Goal: Check status: Check status

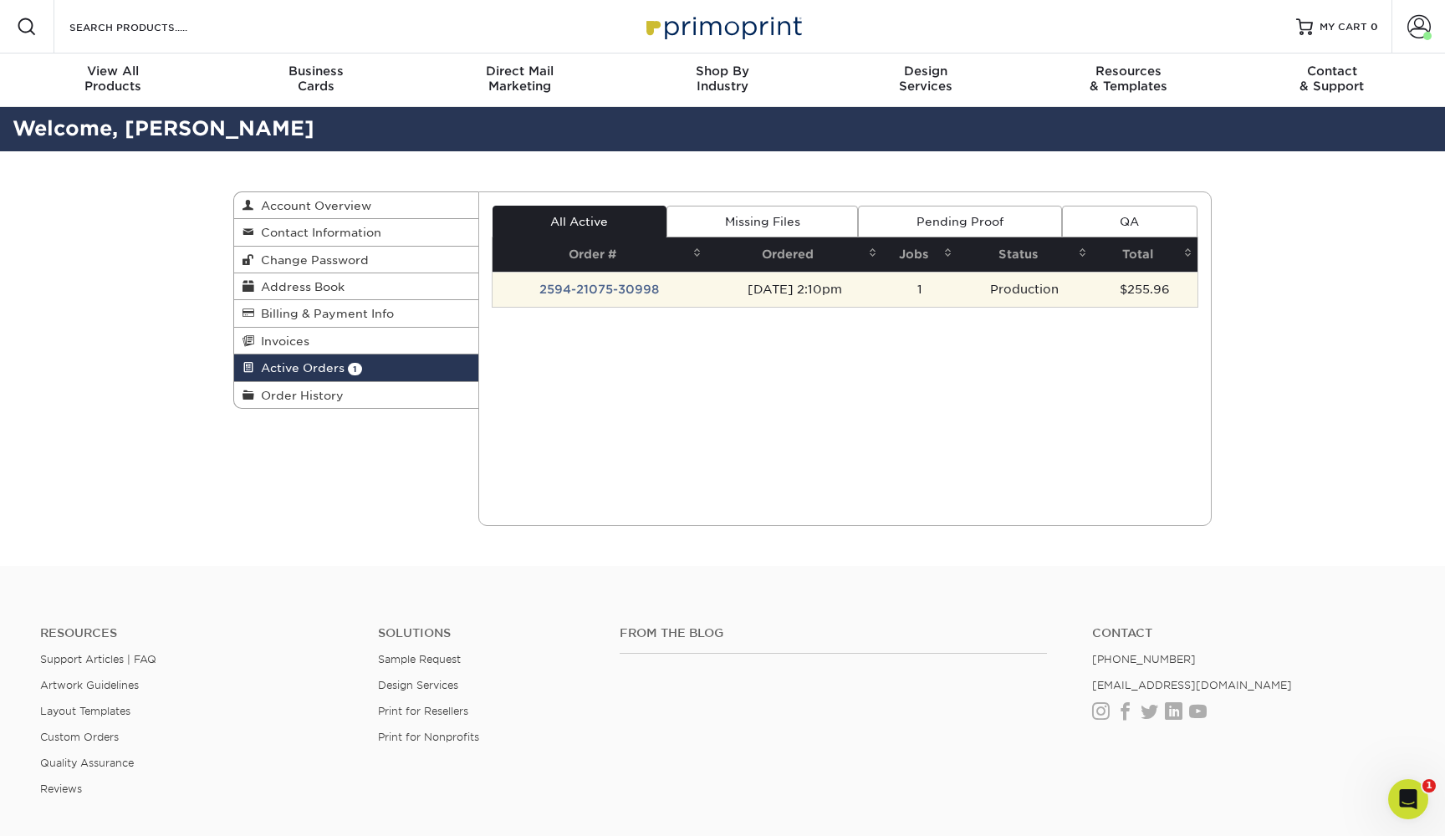
click at [624, 290] on td "2594-21075-30998" at bounding box center [599, 289] width 215 height 35
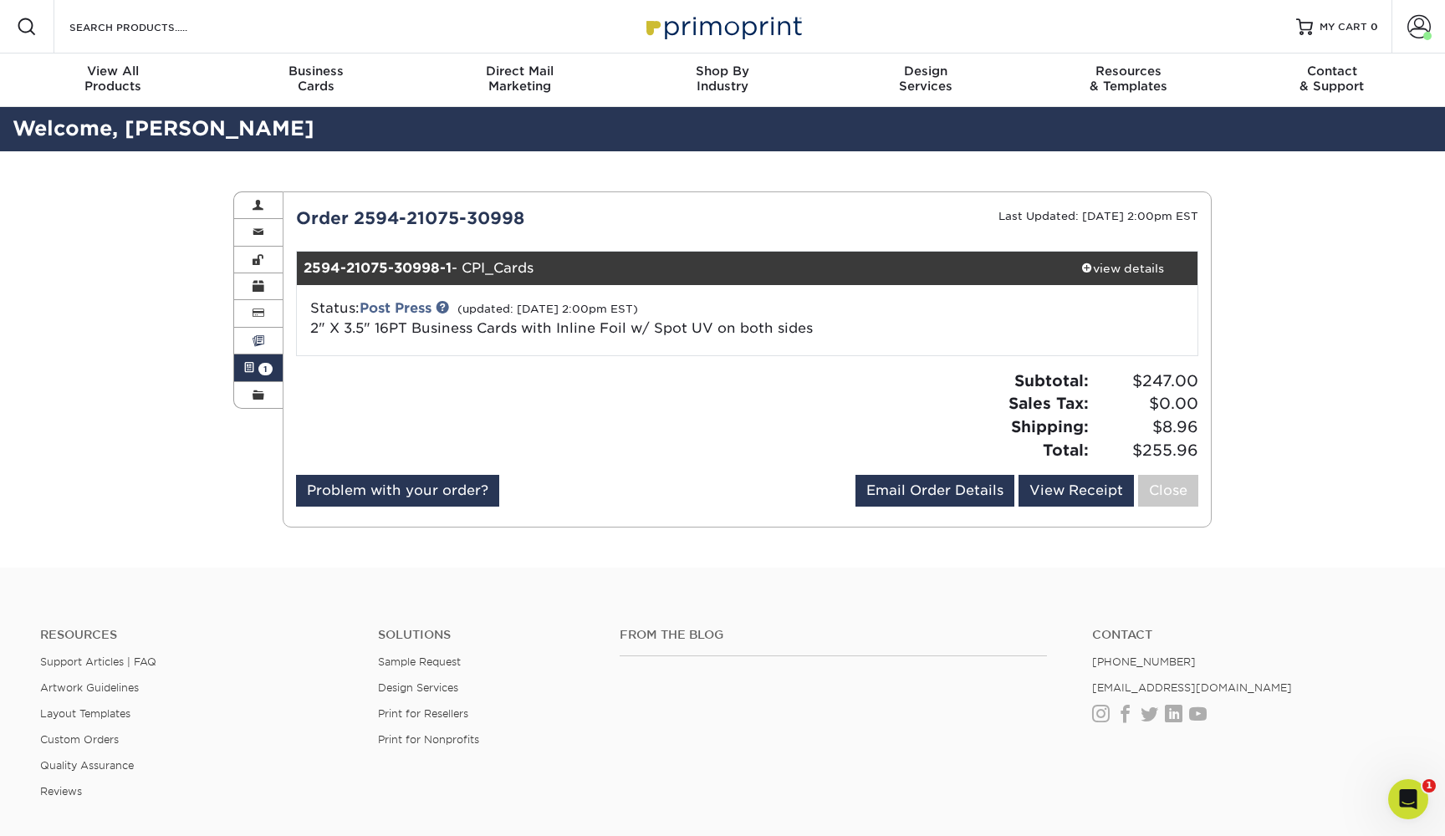
click at [266, 343] on link "Invoices" at bounding box center [258, 341] width 48 height 27
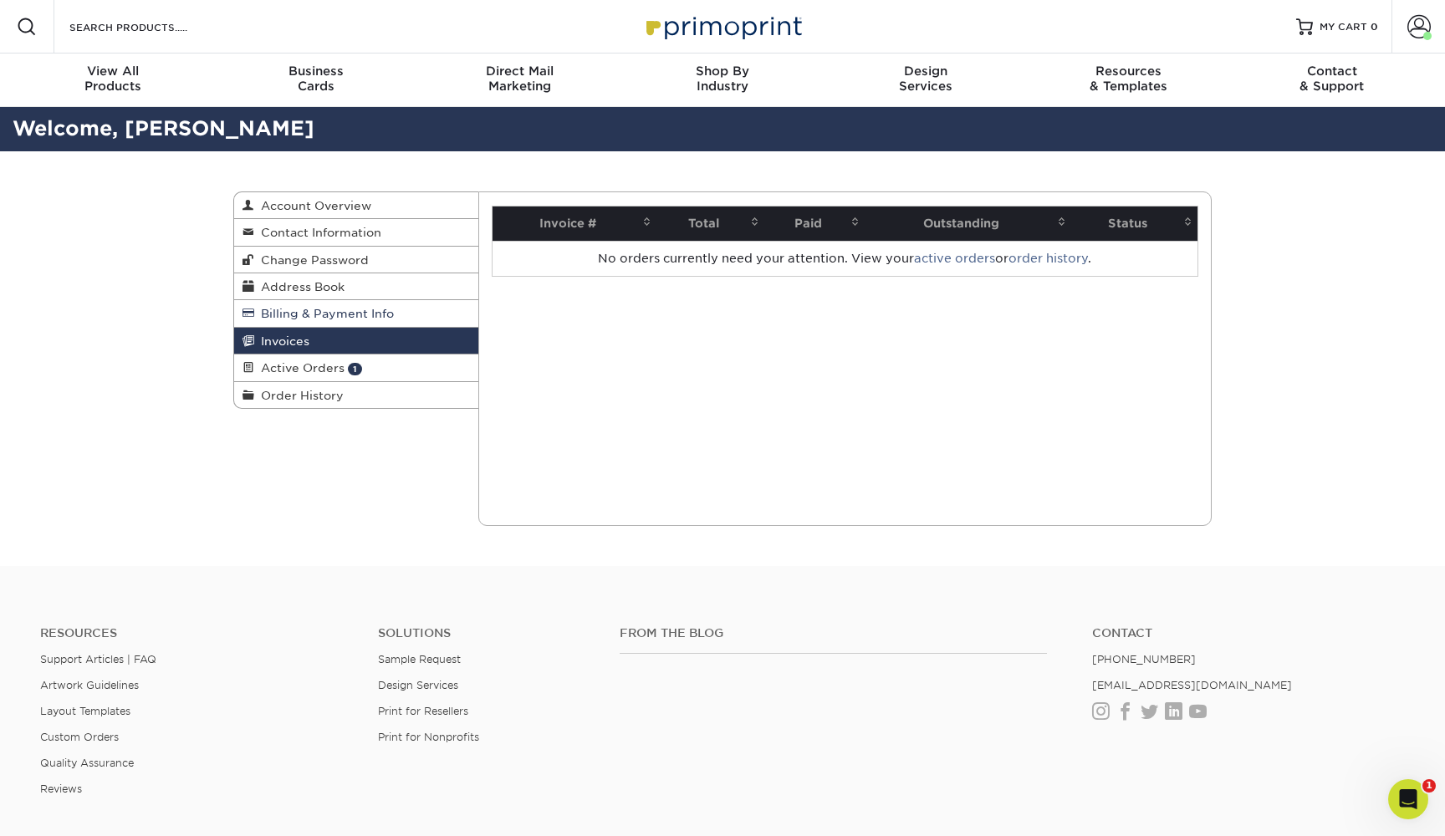
click at [268, 313] on span "Billing & Payment Info" at bounding box center [324, 313] width 140 height 13
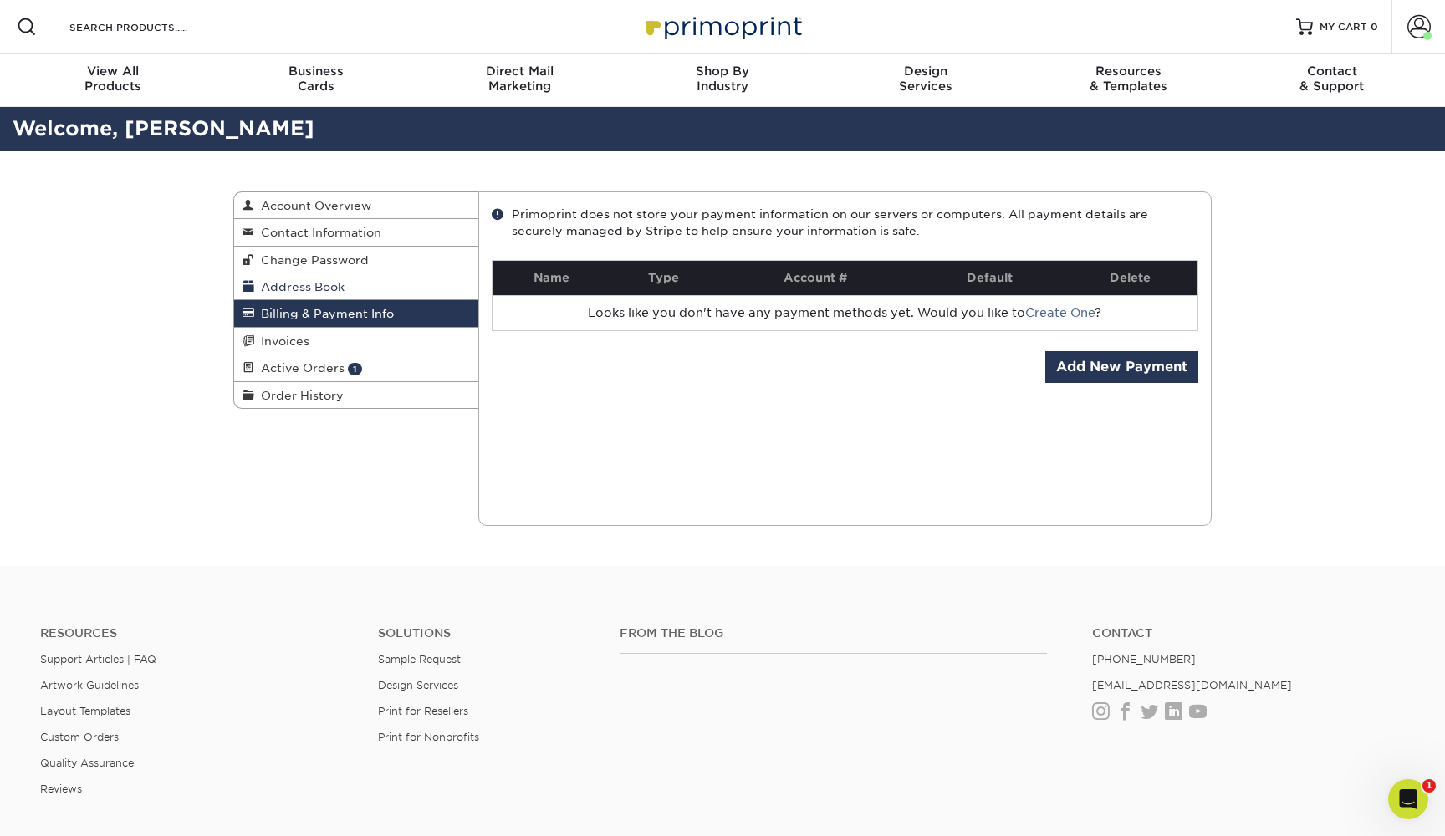
click at [274, 289] on span "Address Book" at bounding box center [299, 286] width 90 height 13
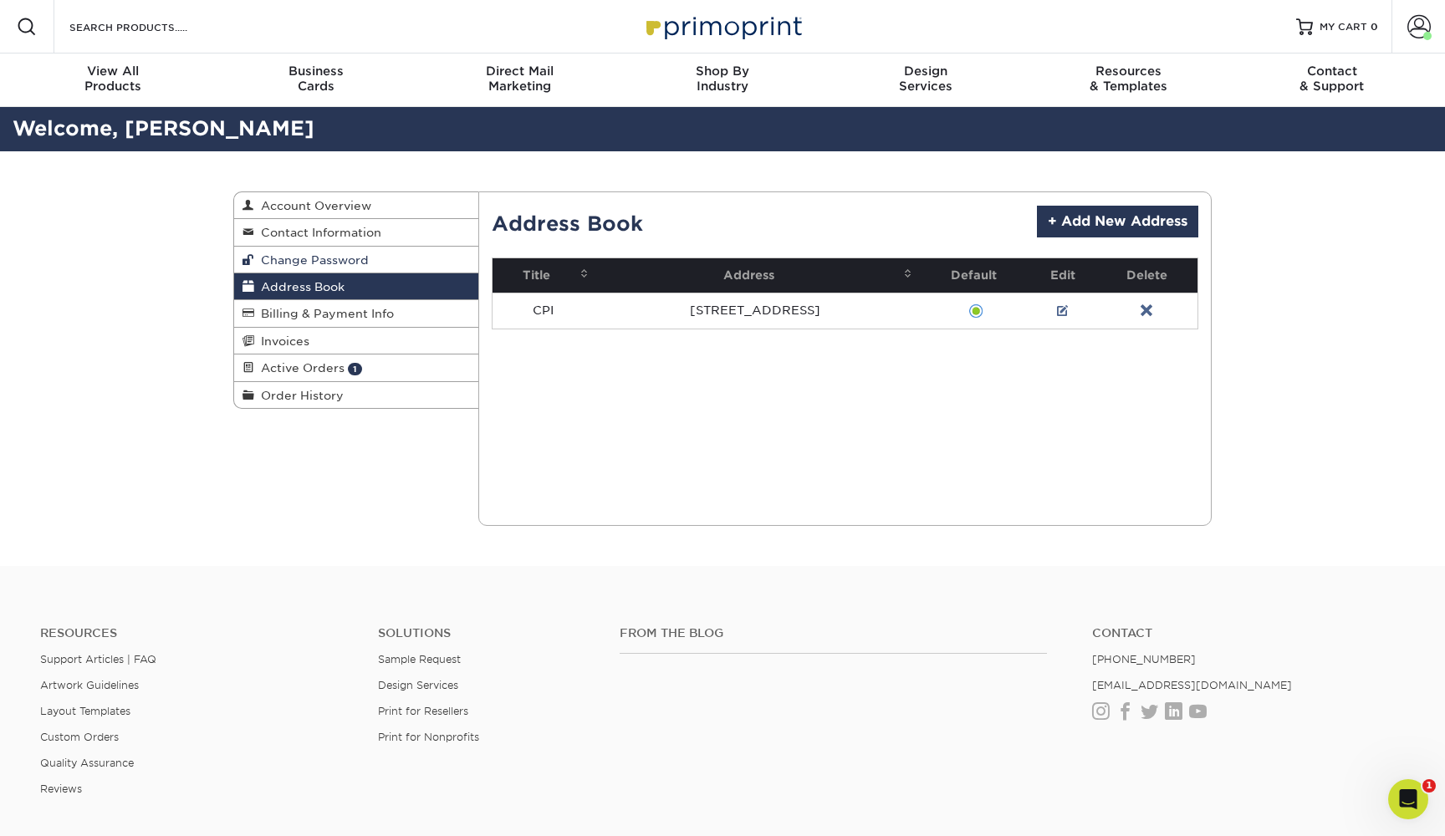
click at [282, 259] on span "Change Password" at bounding box center [311, 259] width 115 height 13
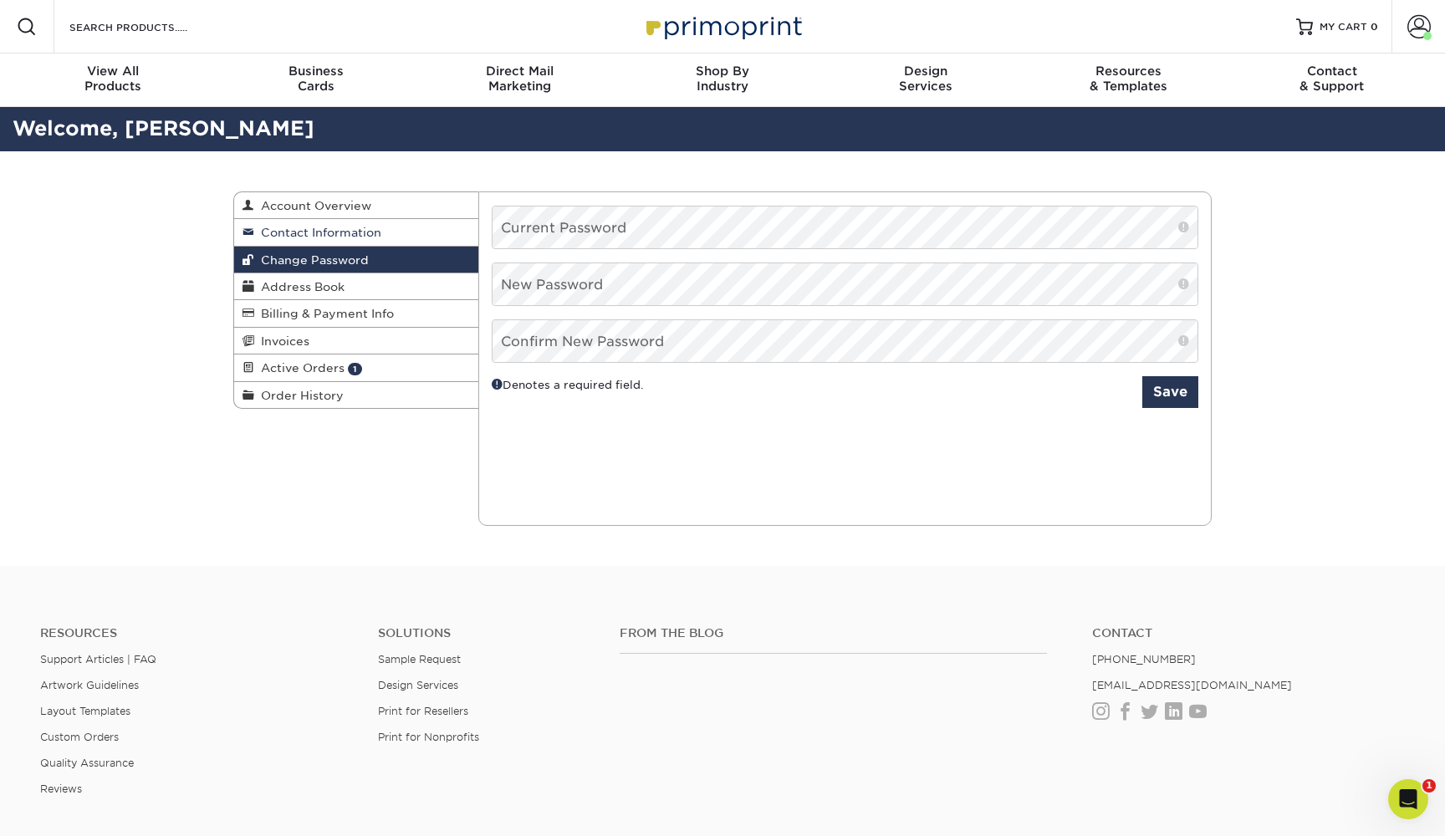
click at [286, 233] on span "Contact Information" at bounding box center [317, 232] width 127 height 13
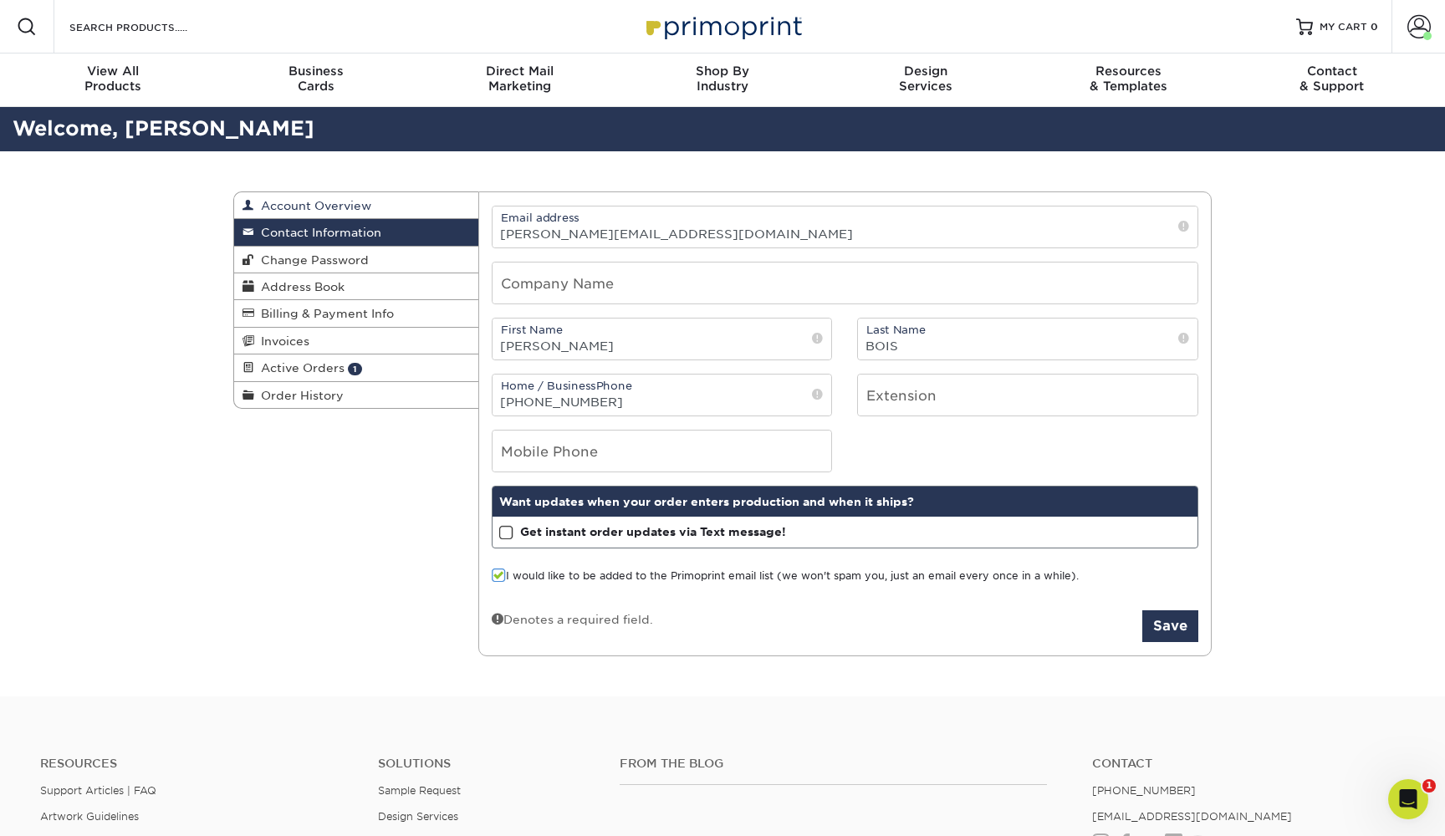
click at [285, 210] on span "Account Overview" at bounding box center [312, 205] width 117 height 13
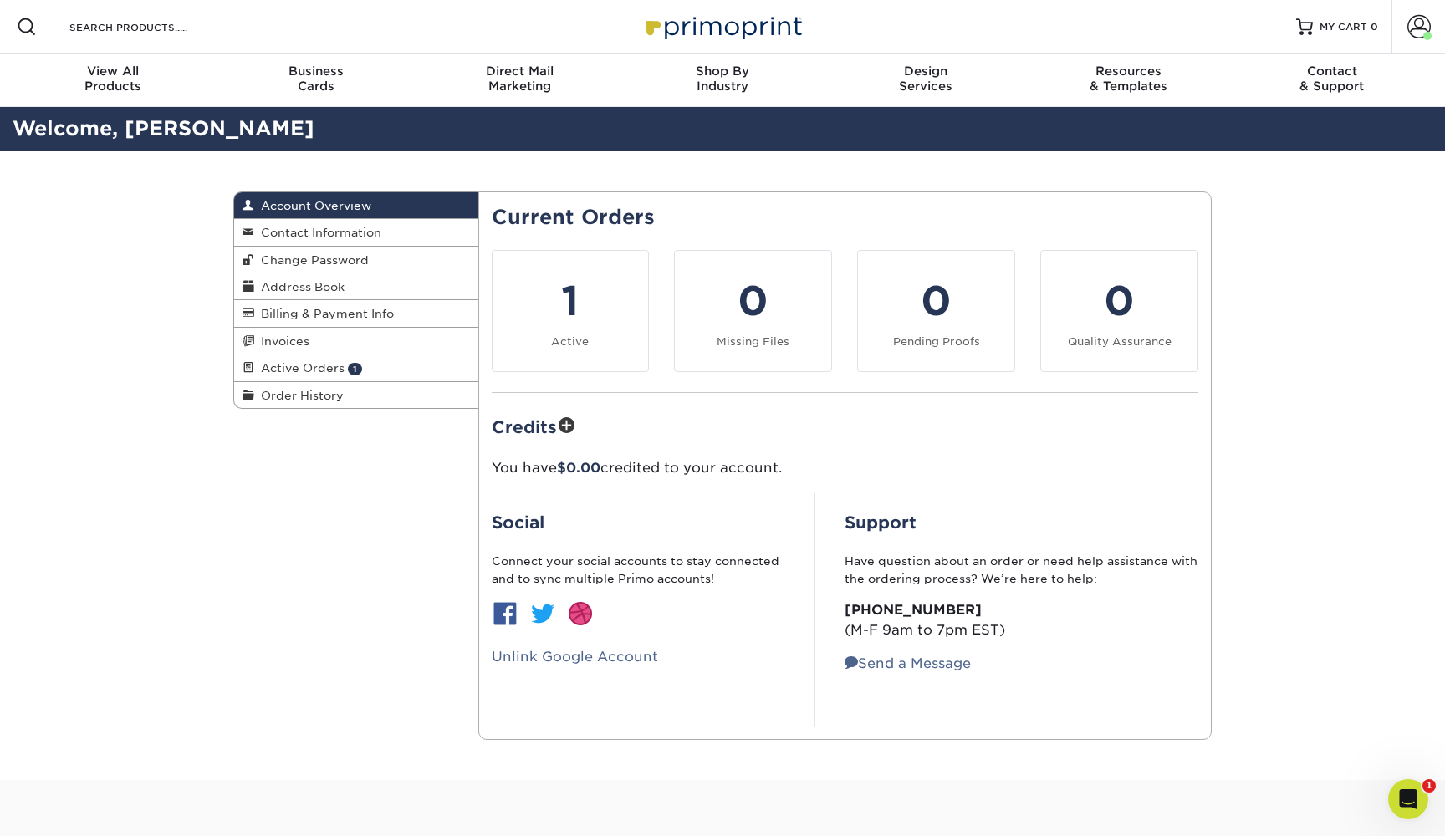
click at [170, 253] on div "Account Overview Account Overview Contact Information Change Password Address B…" at bounding box center [722, 465] width 1445 height 629
click at [373, 366] on link "Active Orders 1" at bounding box center [356, 367] width 244 height 27
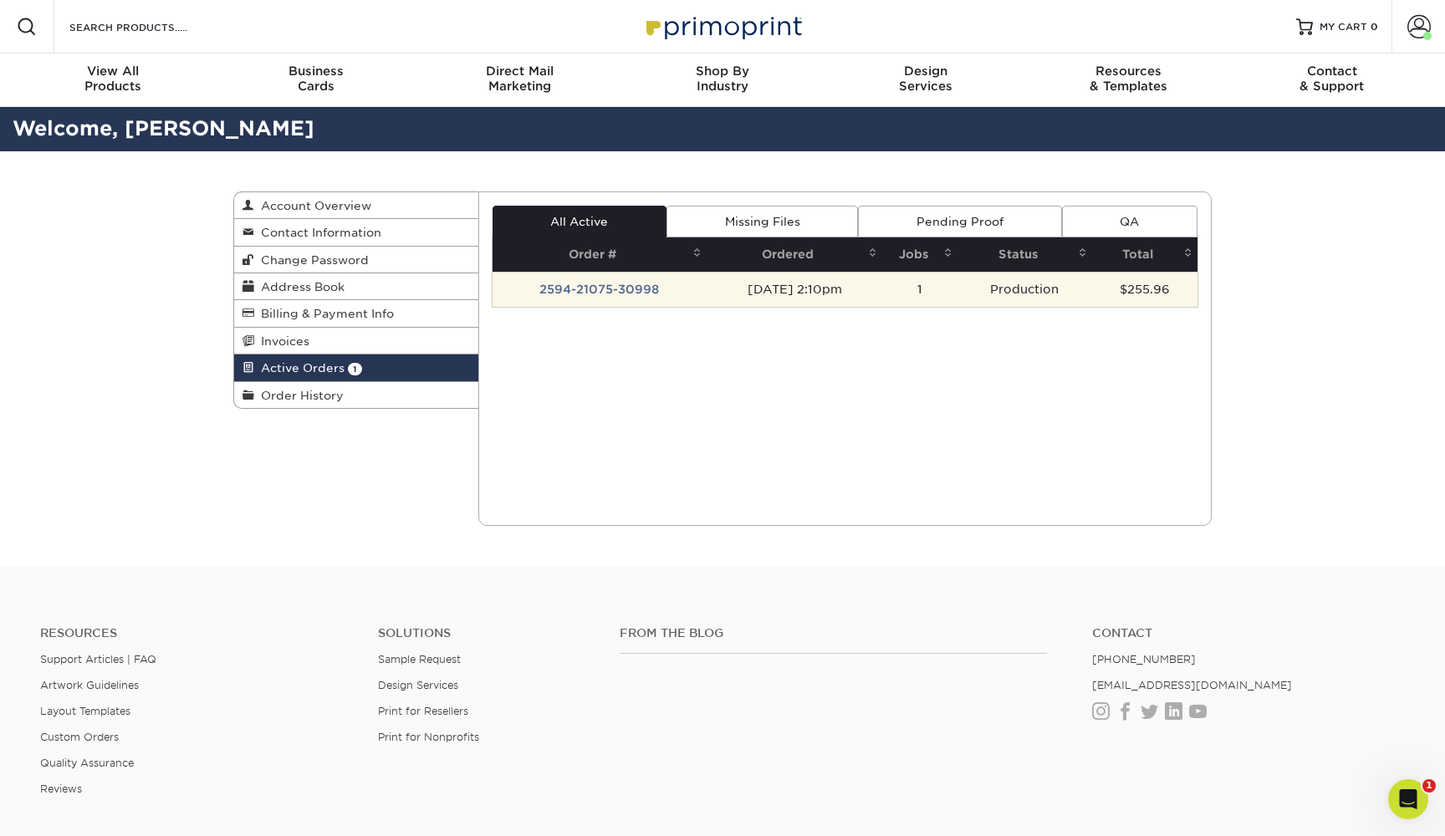
click at [661, 294] on td "2594-21075-30998" at bounding box center [599, 289] width 215 height 35
